Goal: Transaction & Acquisition: Purchase product/service

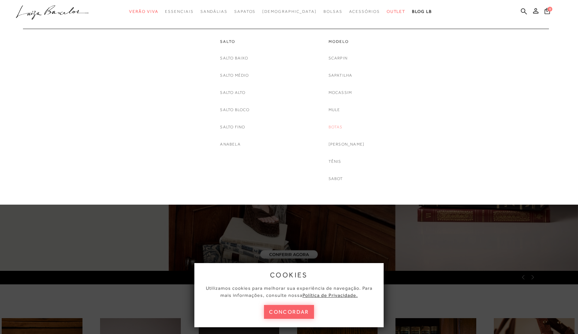
click at [341, 126] on link "Botas" at bounding box center [335, 127] width 14 height 7
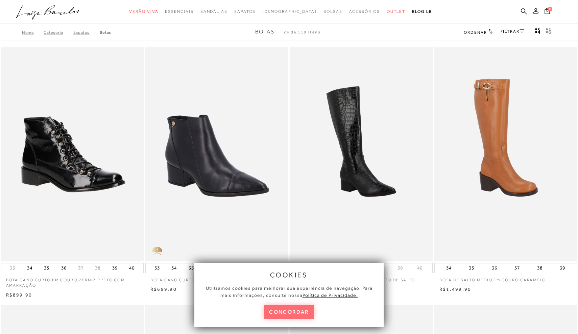
click at [283, 315] on button "concordar" at bounding box center [289, 312] width 50 height 14
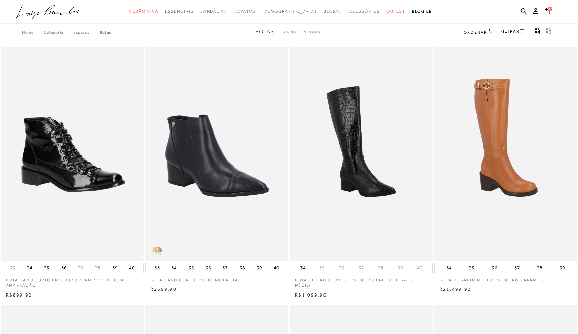
click at [515, 29] on link "FILTRAR" at bounding box center [512, 31] width 24 height 5
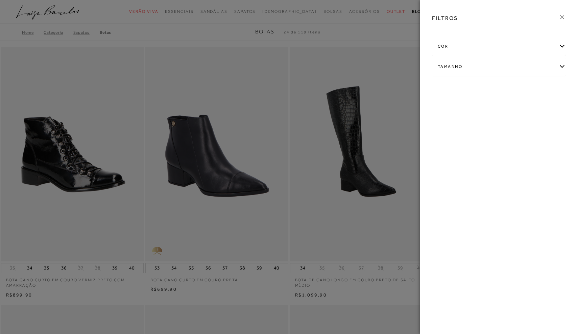
click at [467, 68] on div "Tamanho" at bounding box center [498, 67] width 133 height 18
click at [487, 91] on label "35" at bounding box center [483, 88] width 16 height 15
click at [481, 91] on input "35" at bounding box center [477, 89] width 7 height 7
checkbox input "true"
click at [501, 92] on label "36" at bounding box center [502, 88] width 16 height 15
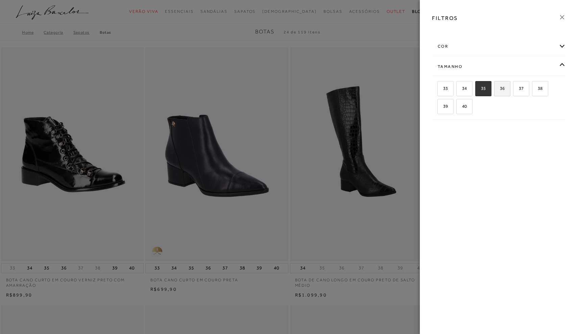
click at [500, 92] on input "36" at bounding box center [496, 89] width 7 height 7
checkbox input "true"
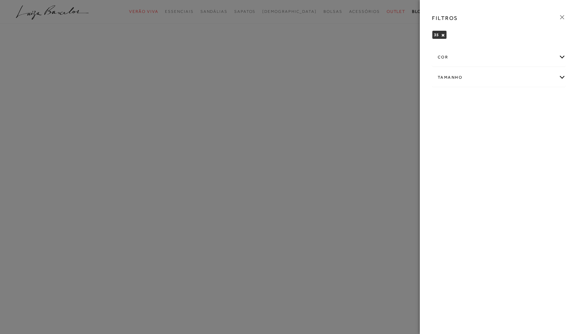
click at [499, 77] on div "Tamanho" at bounding box center [498, 78] width 133 height 18
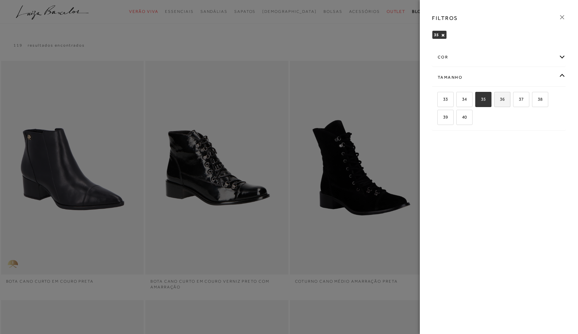
click at [499, 104] on label "36" at bounding box center [502, 99] width 16 height 15
click at [499, 104] on input "36" at bounding box center [496, 100] width 7 height 7
checkbox input "true"
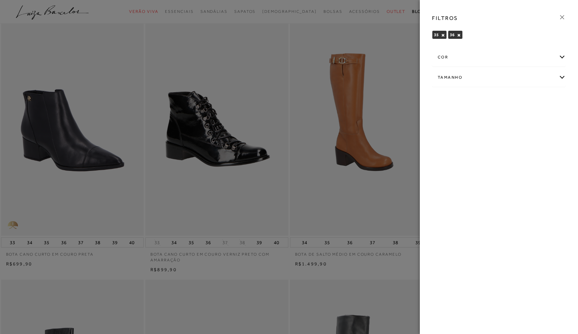
scroll to position [40, 0]
click at [562, 15] on icon at bounding box center [561, 17] width 7 height 7
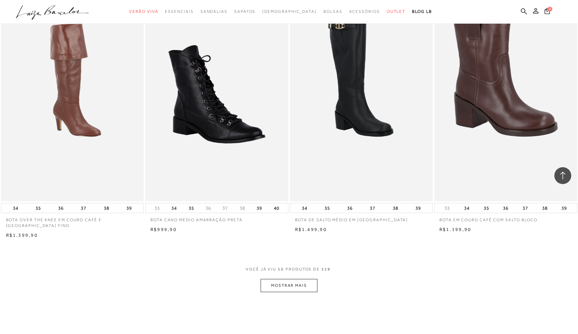
scroll to position [590, 0]
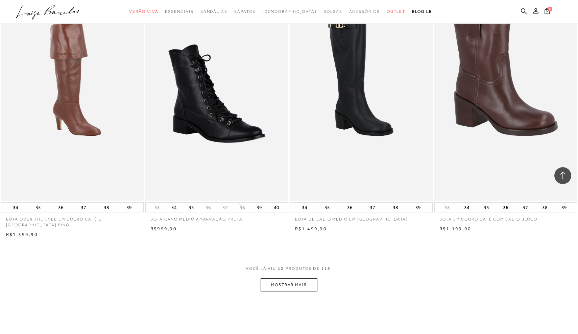
click at [292, 284] on button "MOSTRAR MAIS" at bounding box center [289, 284] width 57 height 13
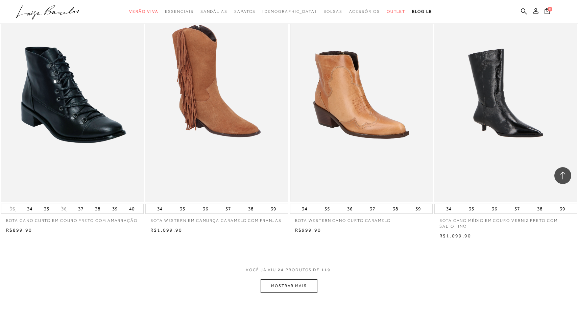
scroll to position [1369, 0]
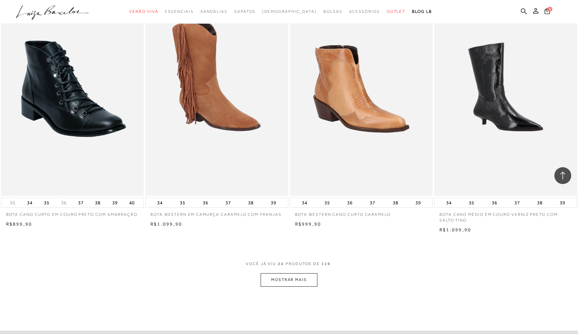
click at [293, 282] on button "MOSTRAR MAIS" at bounding box center [289, 279] width 57 height 13
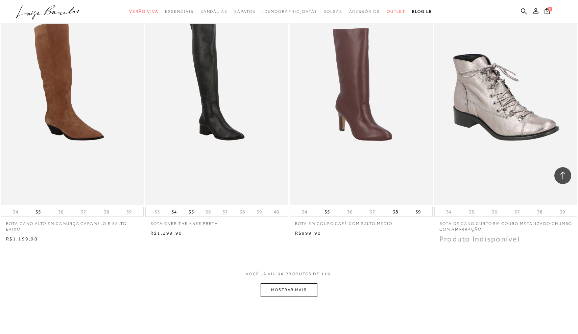
scroll to position [2130, 0]
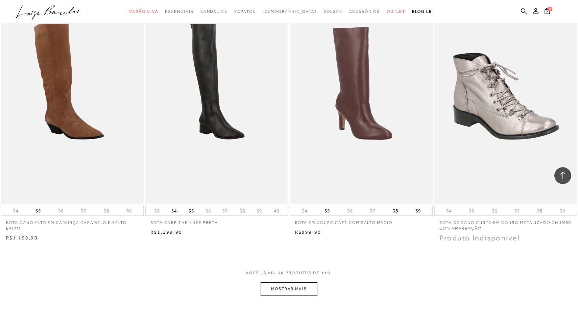
click at [293, 282] on button "MOSTRAR MAIS" at bounding box center [289, 288] width 57 height 13
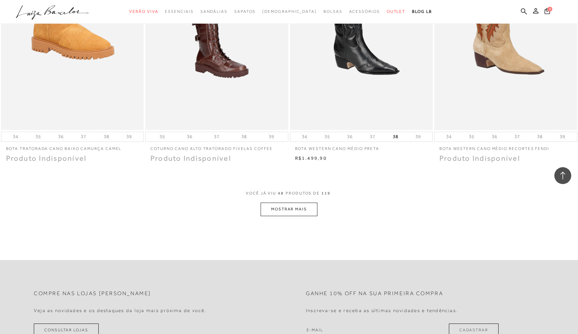
scroll to position [2983, 0]
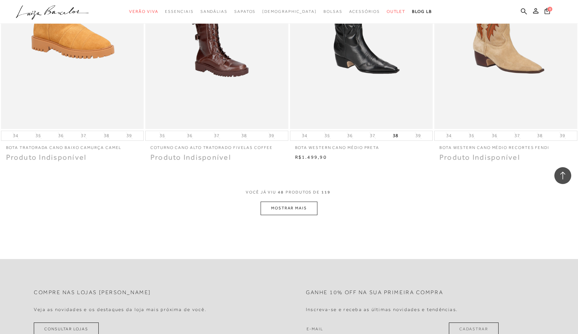
click at [309, 202] on button "MOSTRAR MAIS" at bounding box center [289, 208] width 57 height 13
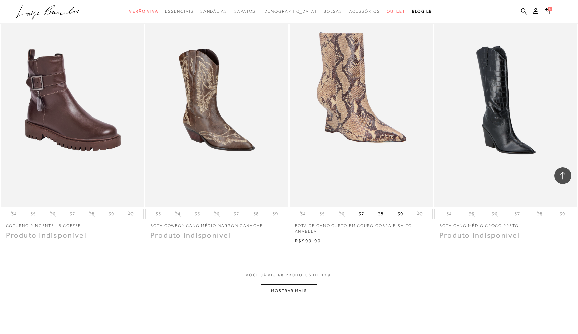
scroll to position [3672, 0]
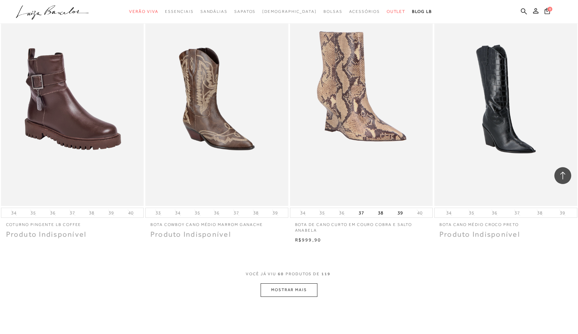
click at [294, 283] on button "MOSTRAR MAIS" at bounding box center [289, 289] width 57 height 13
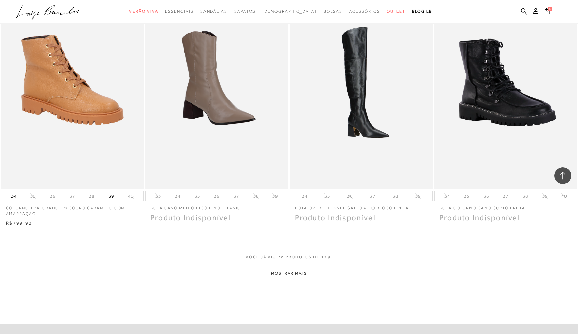
scroll to position [4470, 0]
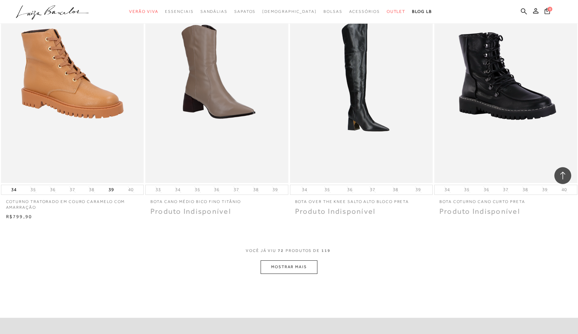
click at [297, 261] on button "MOSTRAR MAIS" at bounding box center [289, 267] width 57 height 13
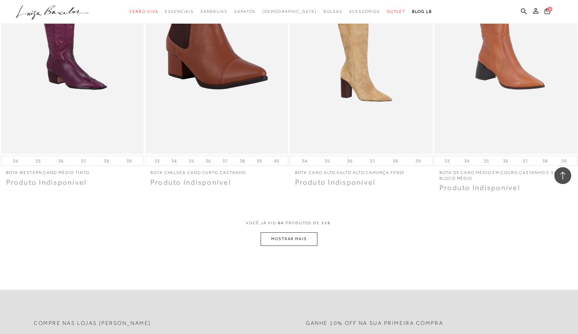
scroll to position [5273, 0]
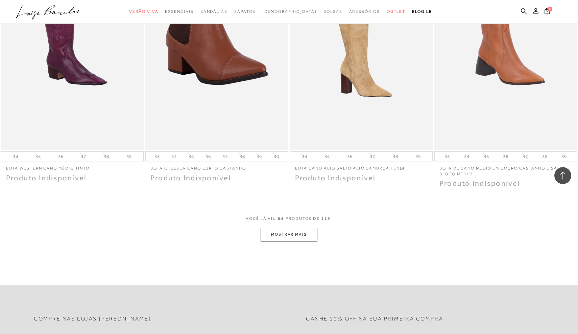
click at [304, 228] on button "MOSTRAR MAIS" at bounding box center [289, 234] width 57 height 13
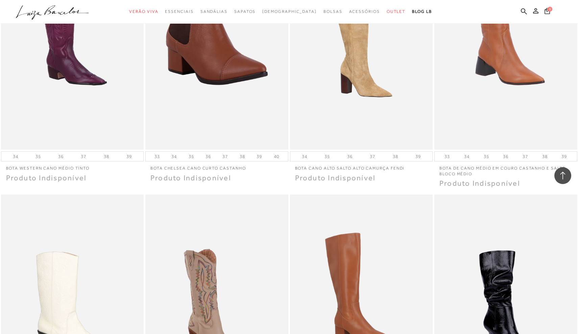
click at [304, 216] on img at bounding box center [362, 302] width 142 height 212
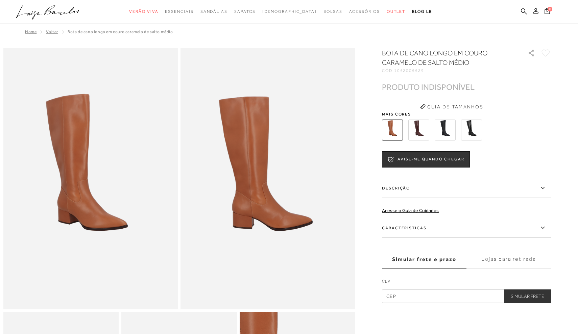
drag, startPoint x: 345, startPoint y: 26, endPoint x: 394, endPoint y: 38, distance: 51.1
click at [394, 38] on div "Home Voltar BOTA DE CANO LONGO EM COURO CARAMELO DE [GEOGRAPHIC_DATA]" at bounding box center [288, 33] width 571 height 18
